Goal: Task Accomplishment & Management: Use online tool/utility

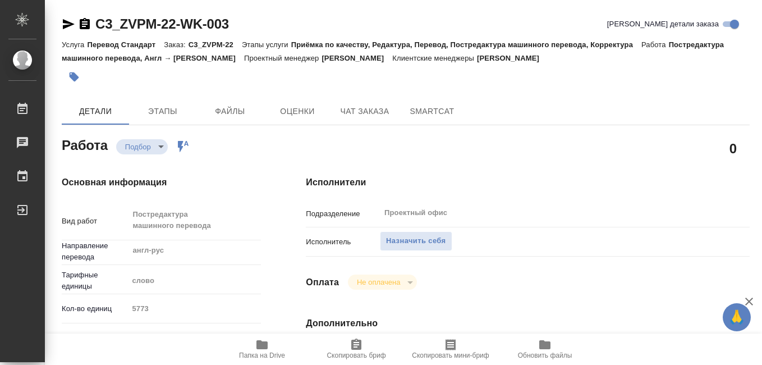
type textarea "x"
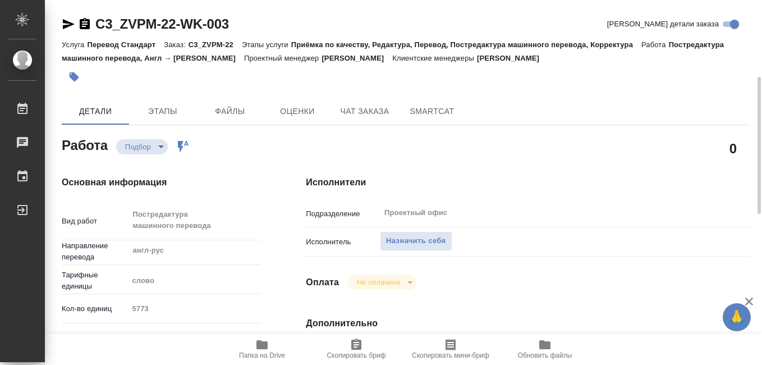
type textarea "x"
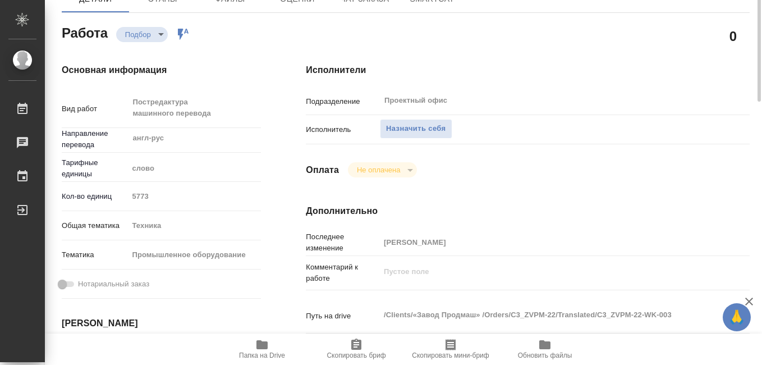
type textarea "x"
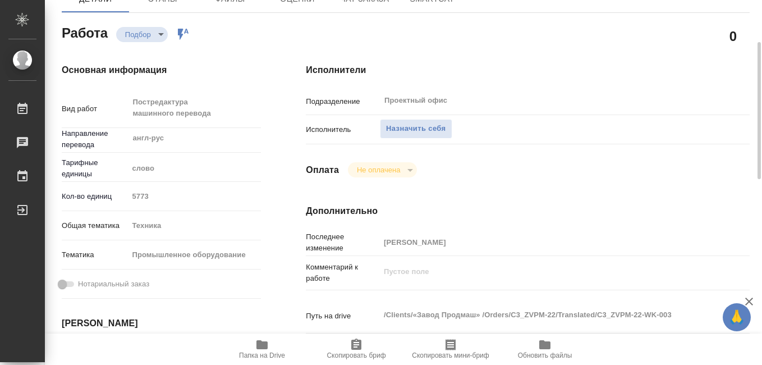
type textarea "x"
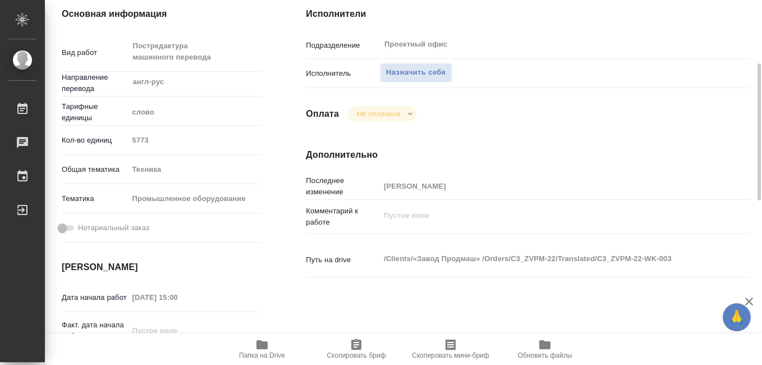
type textarea "x"
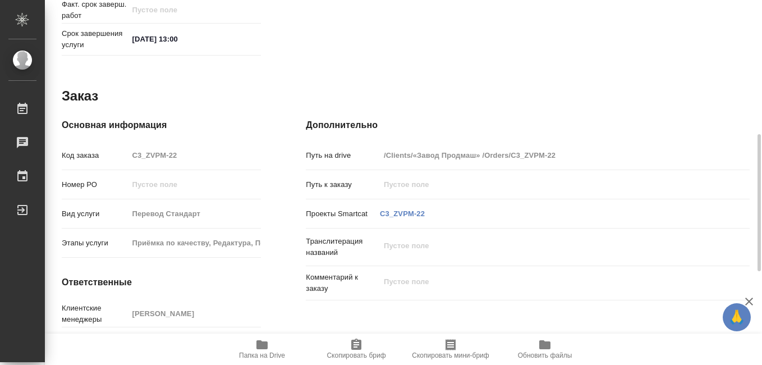
scroll to position [604, 0]
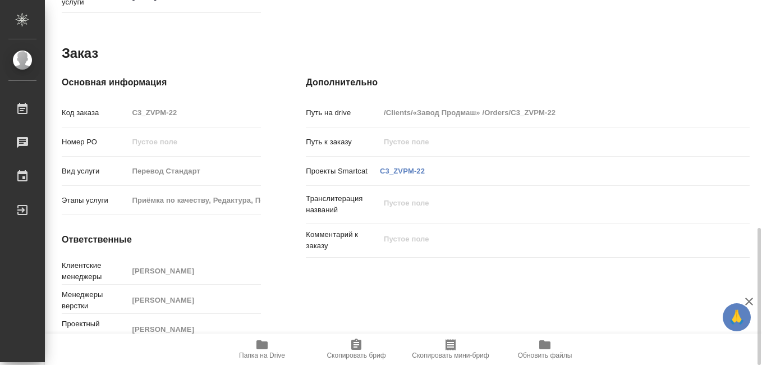
click at [262, 350] on icon "button" at bounding box center [261, 344] width 13 height 13
